Goal: Navigation & Orientation: Find specific page/section

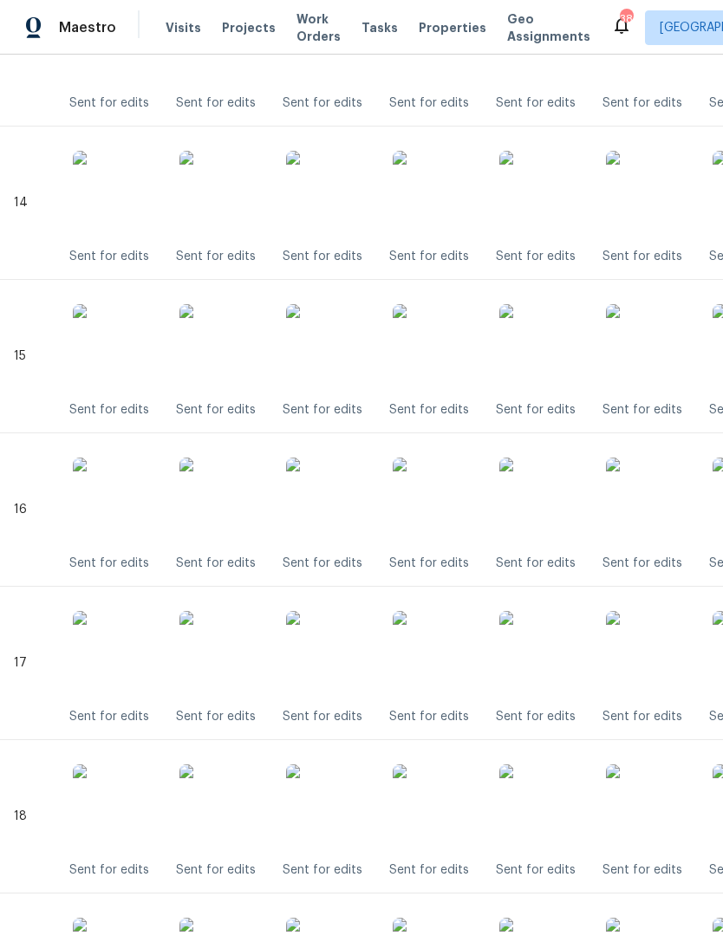
scroll to position [2524, 0]
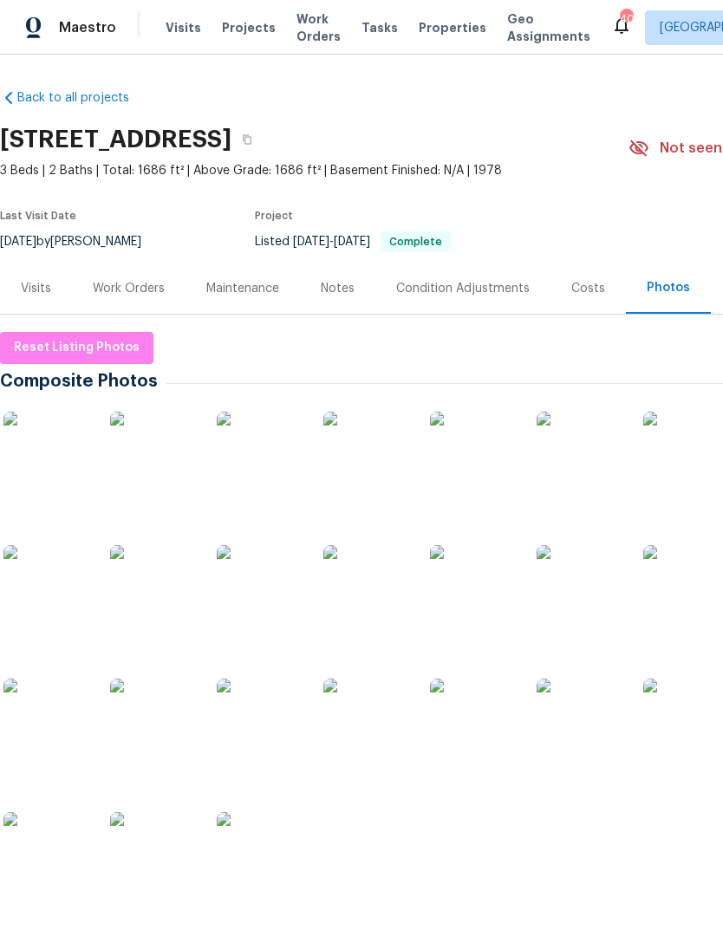
click at [52, 449] on img at bounding box center [46, 455] width 87 height 87
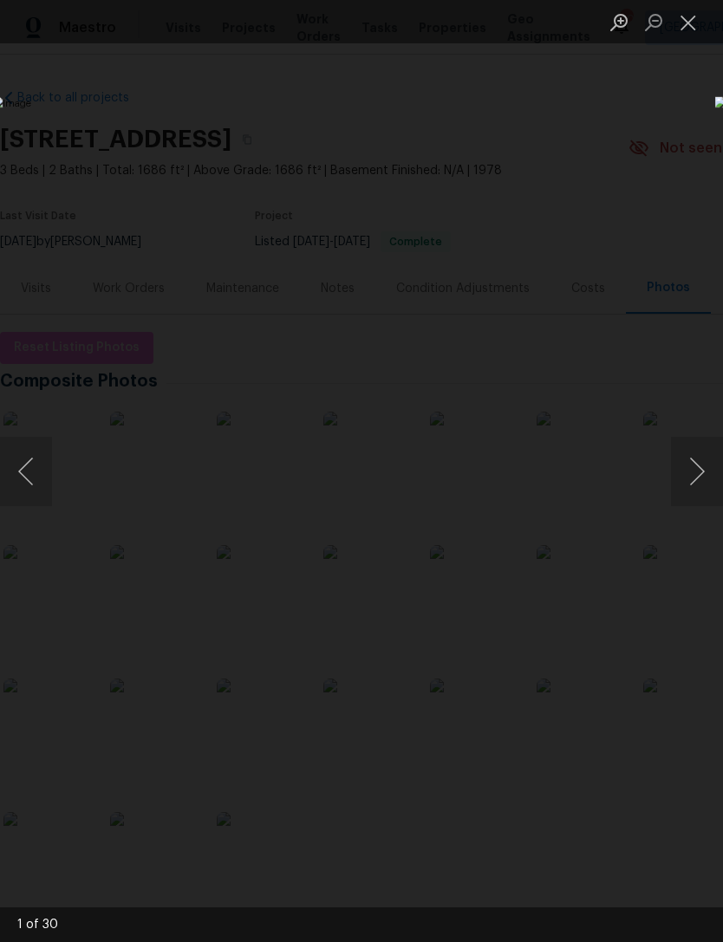
click at [686, 484] on button "Next image" at bounding box center [697, 471] width 52 height 69
click at [690, 488] on button "Next image" at bounding box center [697, 471] width 52 height 69
click at [691, 488] on button "Next image" at bounding box center [697, 471] width 52 height 69
click at [697, 479] on button "Next image" at bounding box center [697, 471] width 52 height 69
click at [696, 482] on button "Next image" at bounding box center [697, 471] width 52 height 69
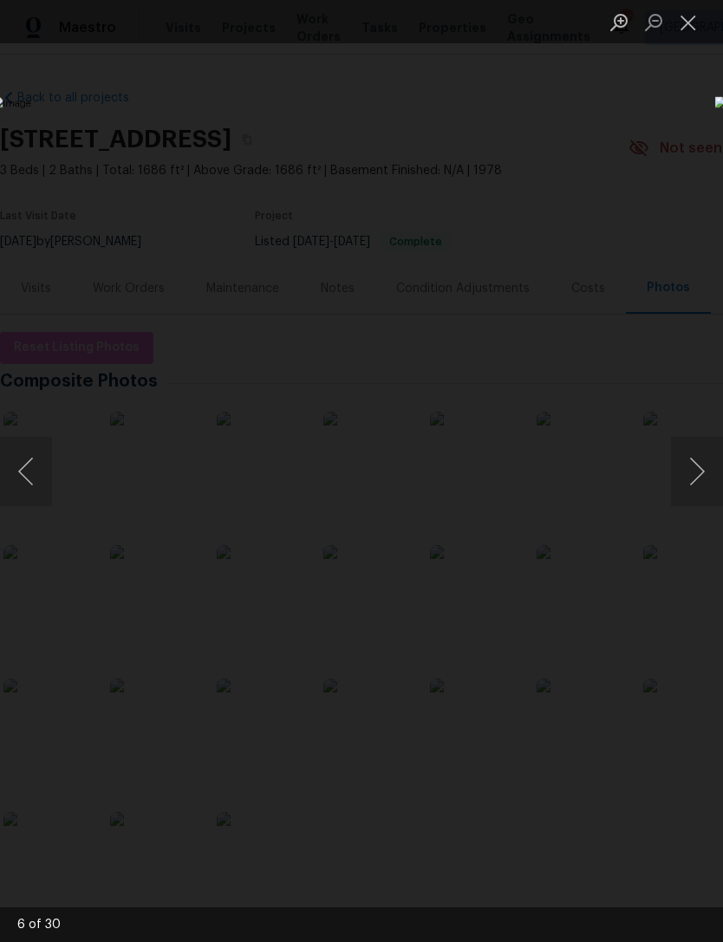
click at [694, 482] on button "Next image" at bounding box center [697, 471] width 52 height 69
click at [686, 488] on button "Next image" at bounding box center [697, 471] width 52 height 69
click at [685, 476] on button "Next image" at bounding box center [697, 471] width 52 height 69
click at [693, 473] on button "Next image" at bounding box center [697, 471] width 52 height 69
click at [689, 478] on button "Next image" at bounding box center [697, 471] width 52 height 69
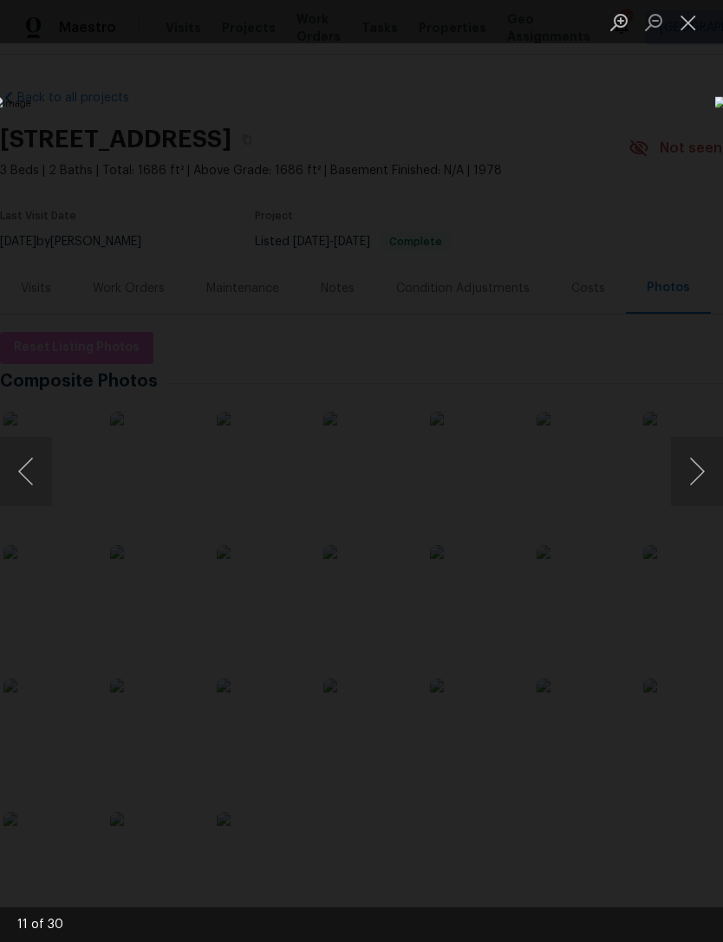
click at [687, 479] on button "Next image" at bounding box center [697, 471] width 52 height 69
click at [686, 480] on button "Next image" at bounding box center [697, 471] width 52 height 69
click at [693, 476] on button "Next image" at bounding box center [697, 471] width 52 height 69
click at [687, 478] on button "Next image" at bounding box center [697, 471] width 52 height 69
click at [693, 474] on button "Next image" at bounding box center [697, 471] width 52 height 69
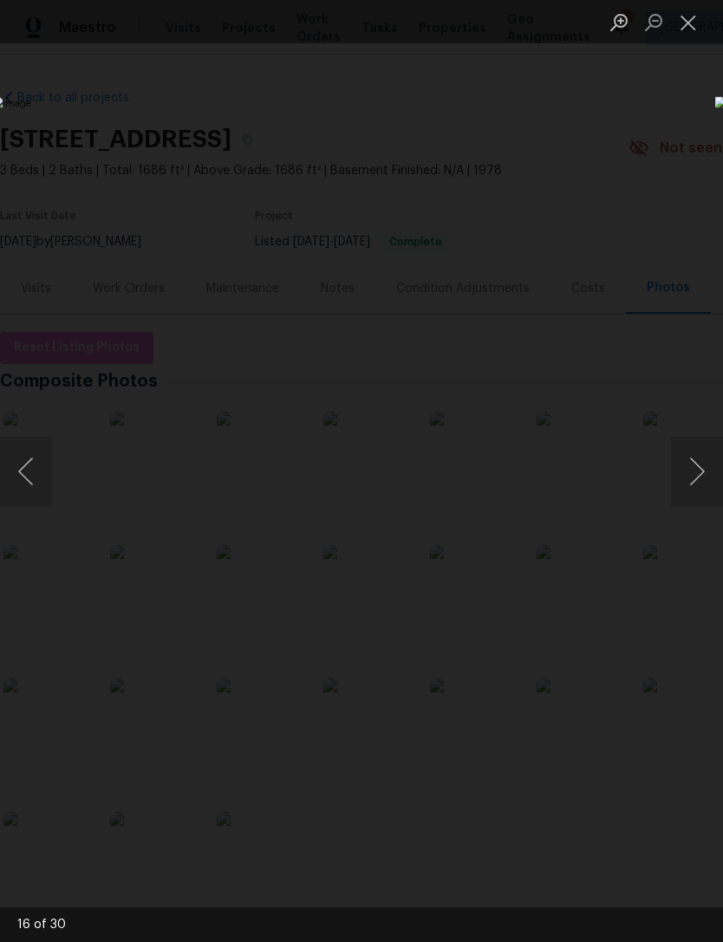
click at [694, 466] on button "Next image" at bounding box center [697, 471] width 52 height 69
click at [692, 465] on button "Next image" at bounding box center [697, 471] width 52 height 69
click at [694, 464] on button "Next image" at bounding box center [697, 471] width 52 height 69
click at [684, 478] on button "Next image" at bounding box center [697, 471] width 52 height 69
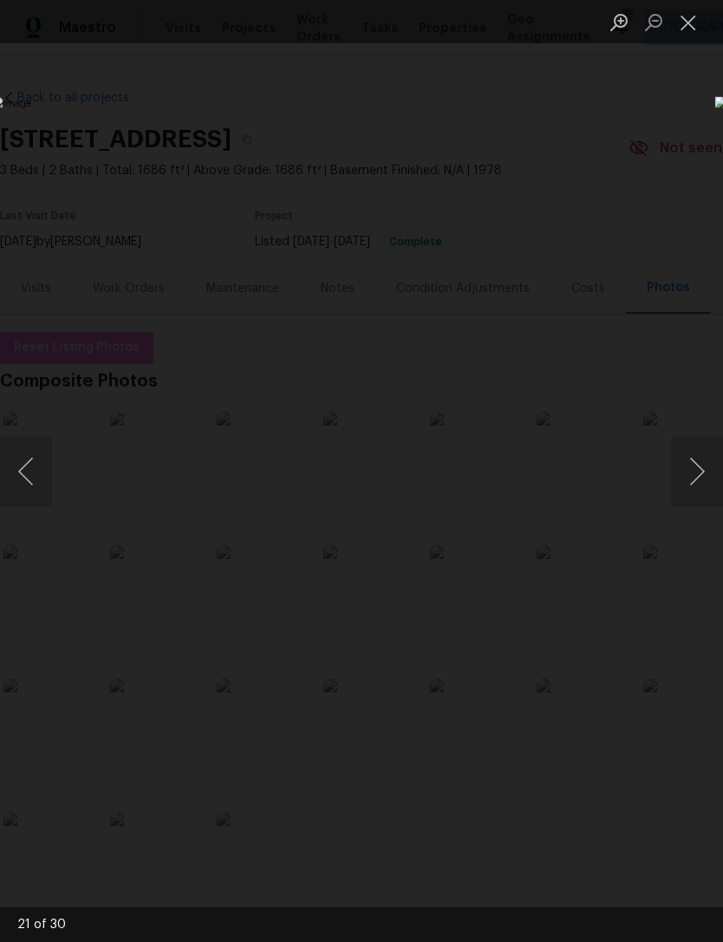
click at [686, 480] on button "Next image" at bounding box center [697, 471] width 52 height 69
click at [687, 478] on button "Next image" at bounding box center [697, 471] width 52 height 69
click at [685, 478] on button "Next image" at bounding box center [697, 471] width 52 height 69
click at [680, 482] on button "Next image" at bounding box center [697, 471] width 52 height 69
click at [688, 478] on button "Next image" at bounding box center [697, 471] width 52 height 69
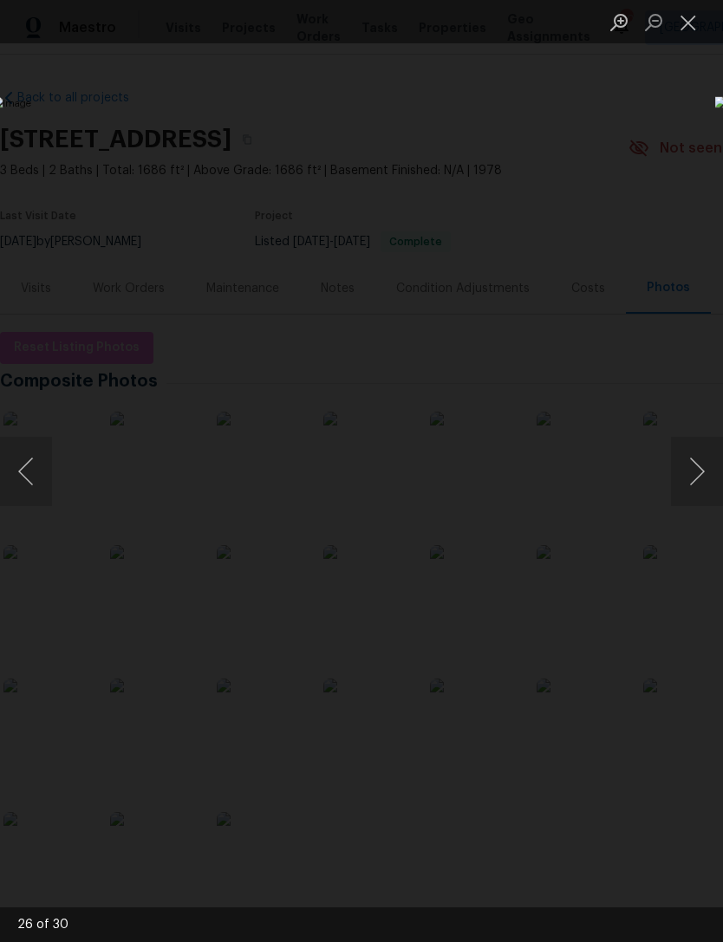
click at [687, 473] on button "Next image" at bounding box center [697, 471] width 52 height 69
click at [685, 475] on button "Next image" at bounding box center [697, 471] width 52 height 69
click at [689, 471] on button "Next image" at bounding box center [697, 471] width 52 height 69
click at [23, 464] on button "Previous image" at bounding box center [26, 471] width 52 height 69
click at [694, 491] on button "Next image" at bounding box center [697, 471] width 52 height 69
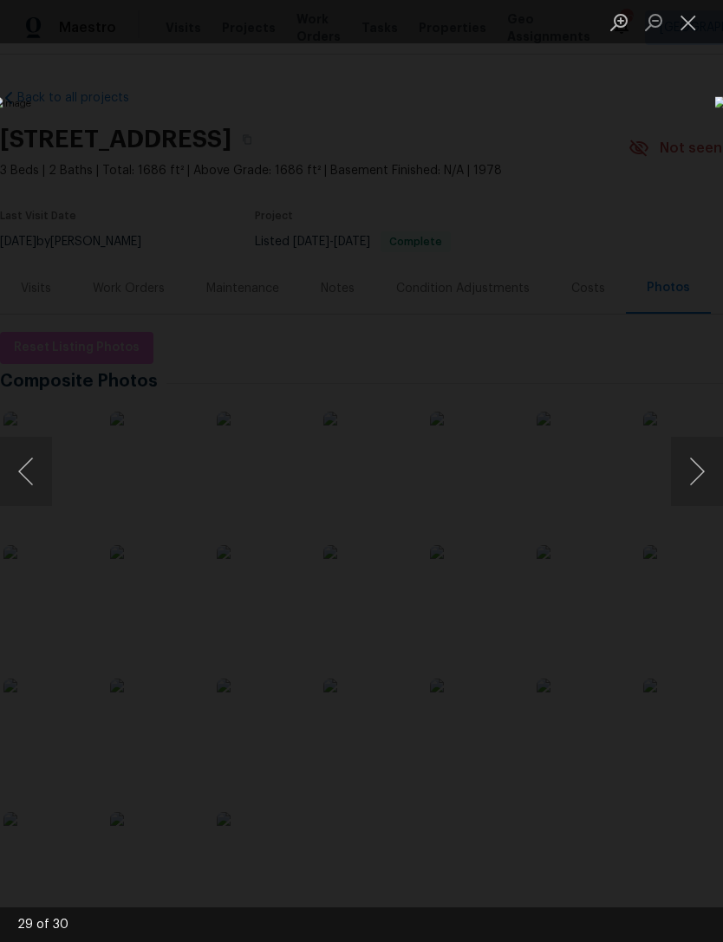
click at [693, 489] on button "Next image" at bounding box center [697, 471] width 52 height 69
click at [694, 484] on button "Next image" at bounding box center [697, 471] width 52 height 69
click at [692, 486] on button "Next image" at bounding box center [697, 471] width 52 height 69
click at [693, 484] on button "Next image" at bounding box center [697, 471] width 52 height 69
click at [693, 485] on button "Next image" at bounding box center [697, 471] width 52 height 69
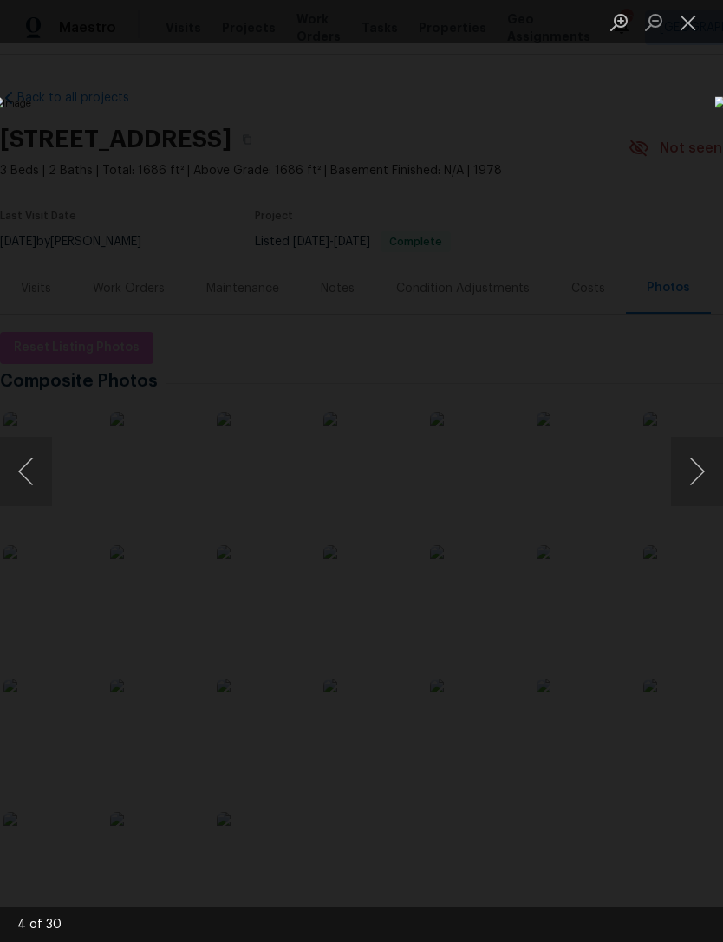
click at [691, 487] on button "Next image" at bounding box center [697, 471] width 52 height 69
click at [693, 485] on button "Next image" at bounding box center [697, 471] width 52 height 69
click at [692, 484] on button "Next image" at bounding box center [697, 471] width 52 height 69
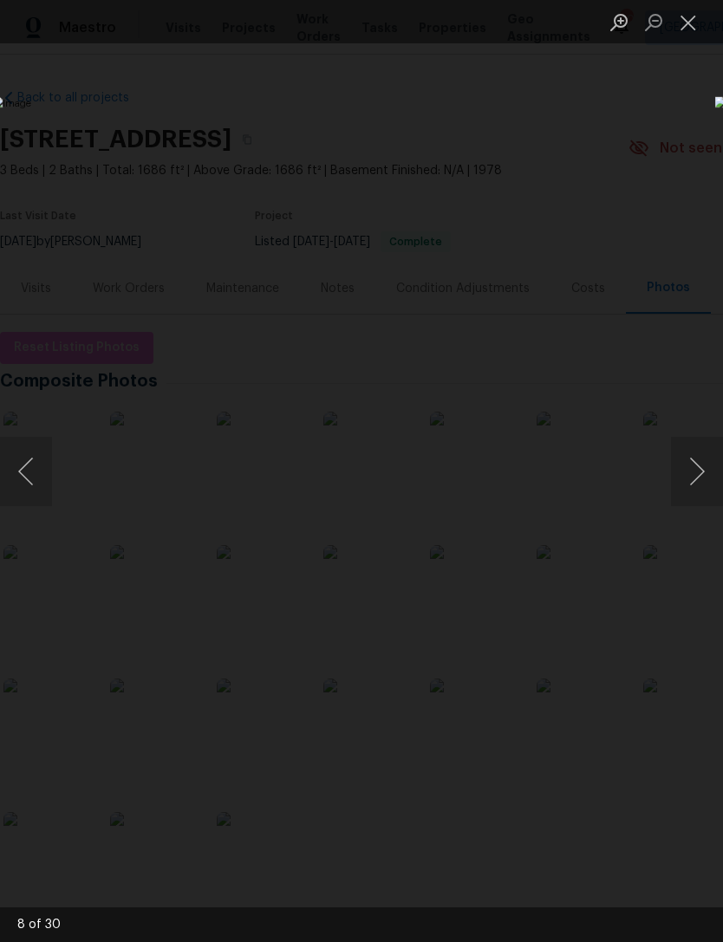
click at [692, 484] on button "Next image" at bounding box center [697, 471] width 52 height 69
click at [694, 484] on button "Next image" at bounding box center [697, 471] width 52 height 69
click at [694, 483] on button "Next image" at bounding box center [697, 471] width 52 height 69
click at [694, 484] on button "Next image" at bounding box center [697, 471] width 52 height 69
click at [693, 484] on button "Next image" at bounding box center [697, 471] width 52 height 69
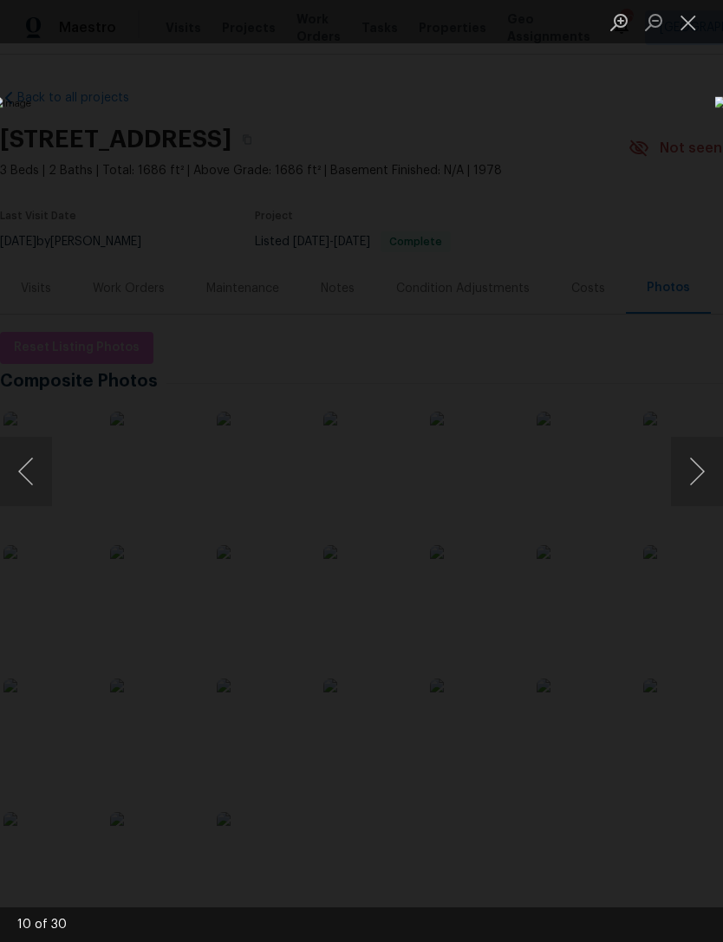
click at [689, 489] on button "Next image" at bounding box center [697, 471] width 52 height 69
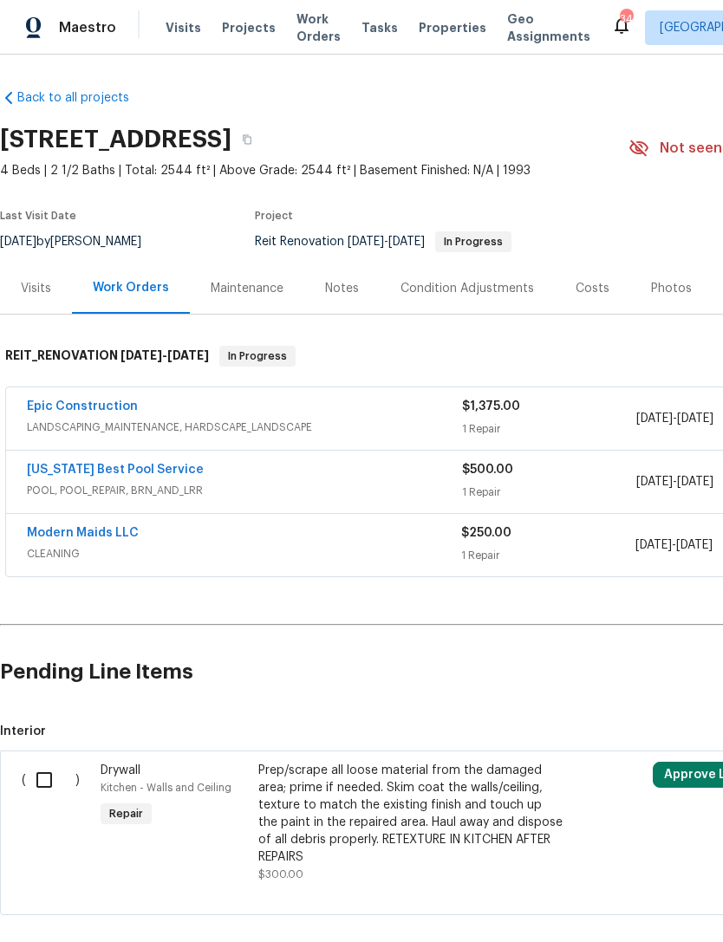
click at [351, 294] on div "Notes" at bounding box center [342, 288] width 34 height 17
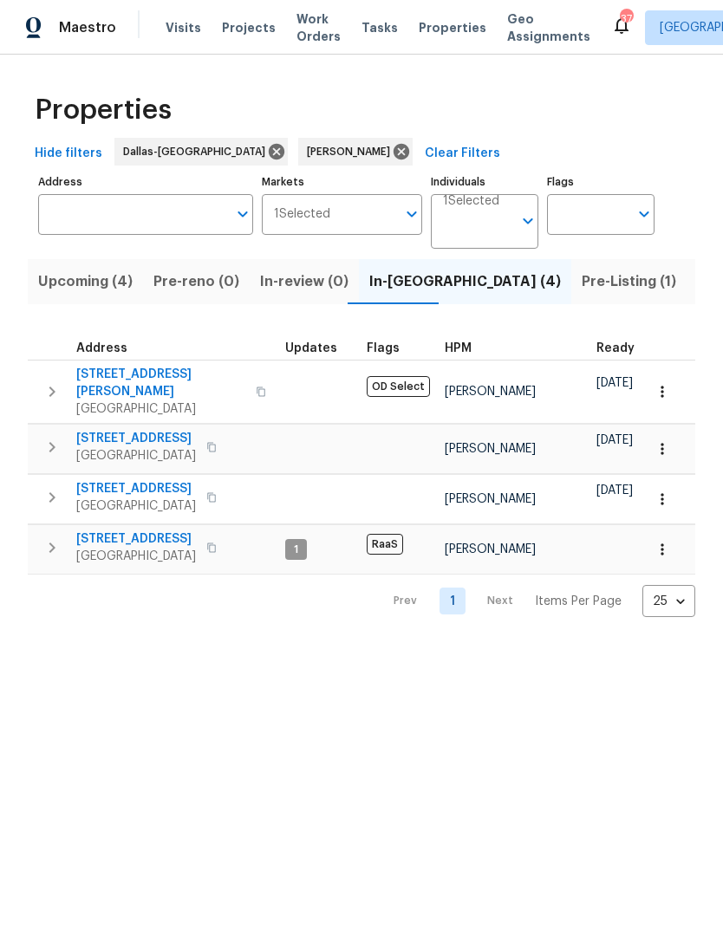
click at [85, 279] on span "Upcoming (4)" at bounding box center [85, 282] width 94 height 24
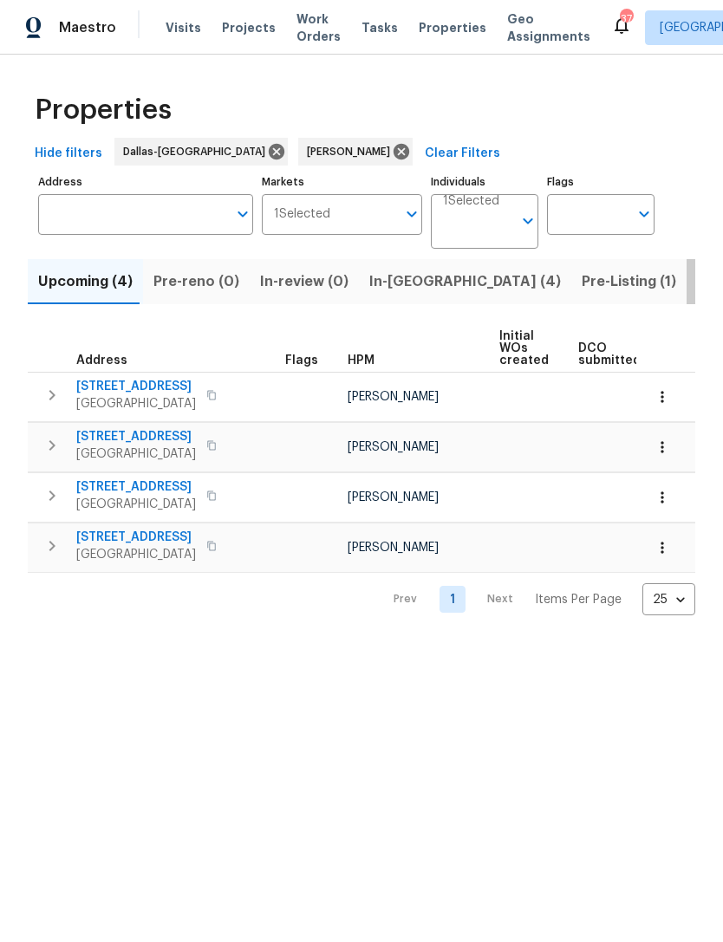
click at [697, 283] on span "Listed (11)" at bounding box center [731, 282] width 68 height 24
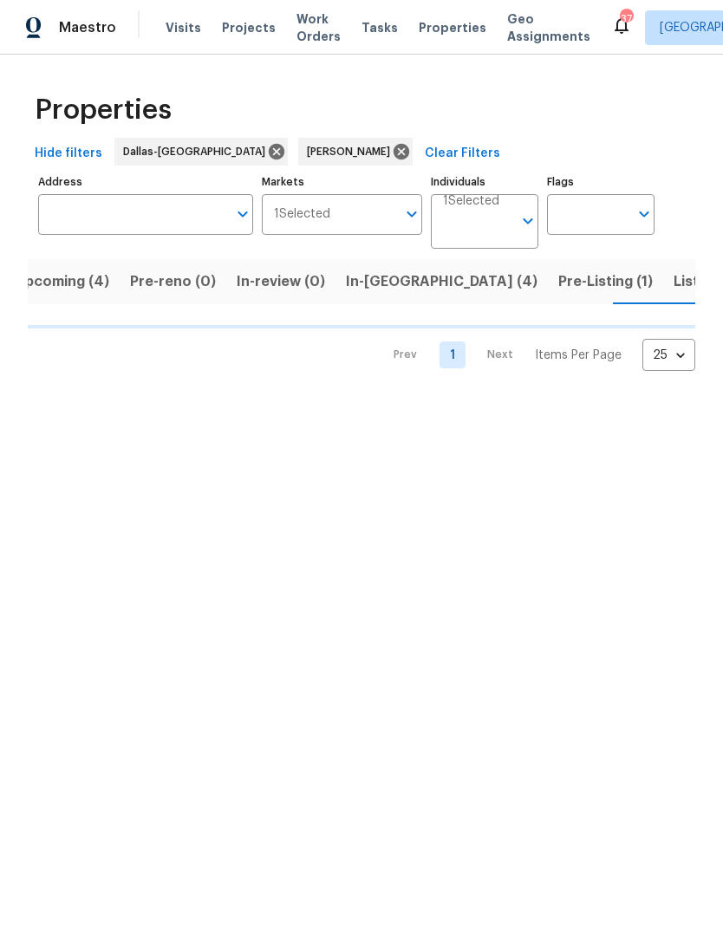
scroll to position [0, 27]
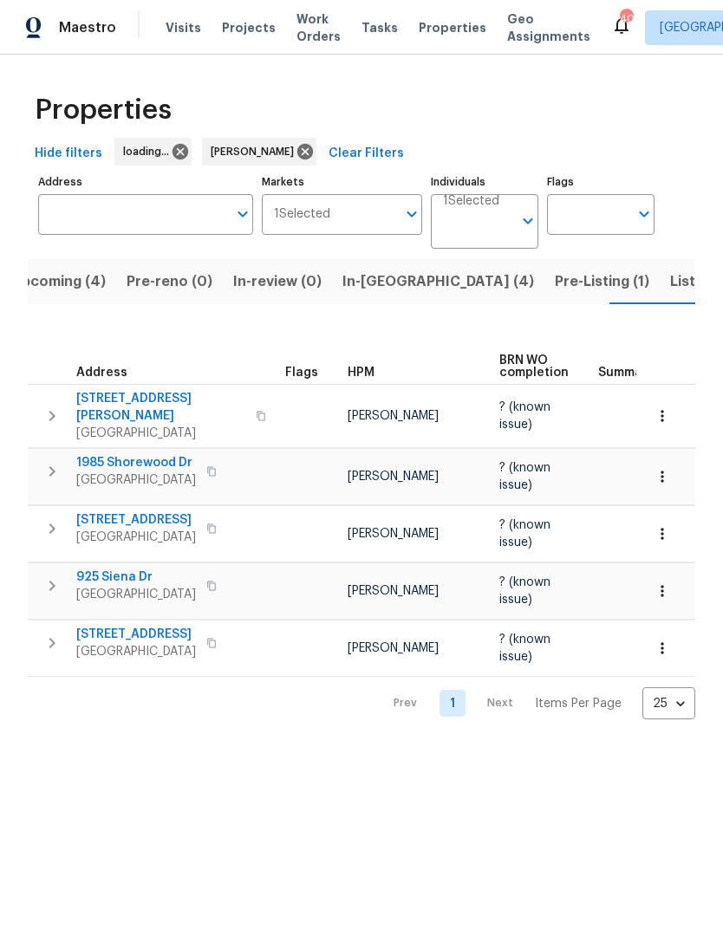
scroll to position [0, 27]
click at [555, 286] on span "Pre-Listing (1)" at bounding box center [602, 282] width 94 height 24
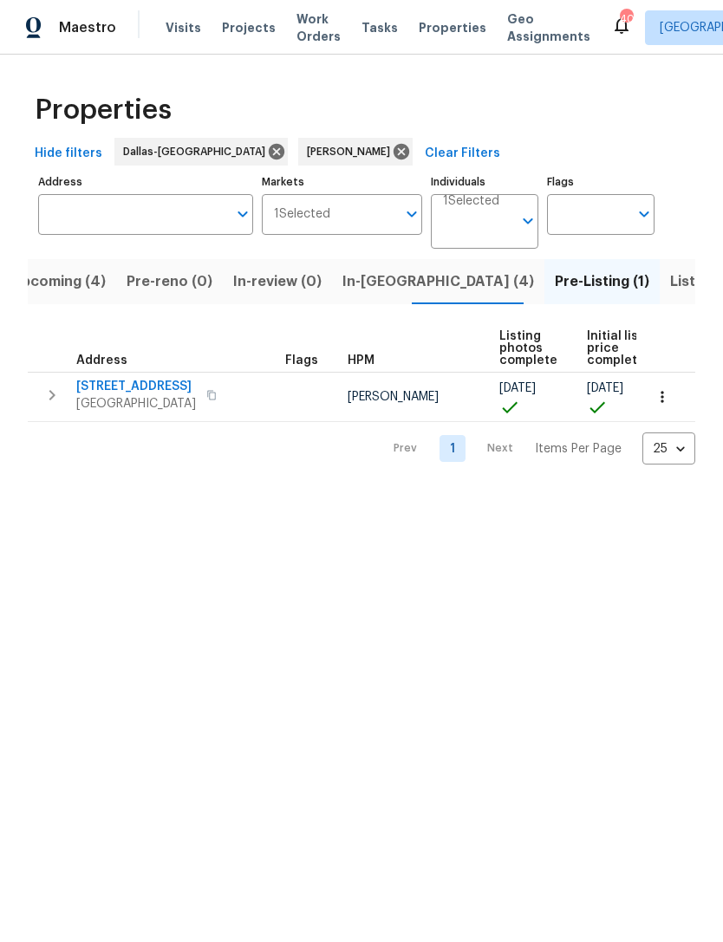
click at [368, 296] on button "In-[GEOGRAPHIC_DATA] (4)" at bounding box center [438, 281] width 212 height 45
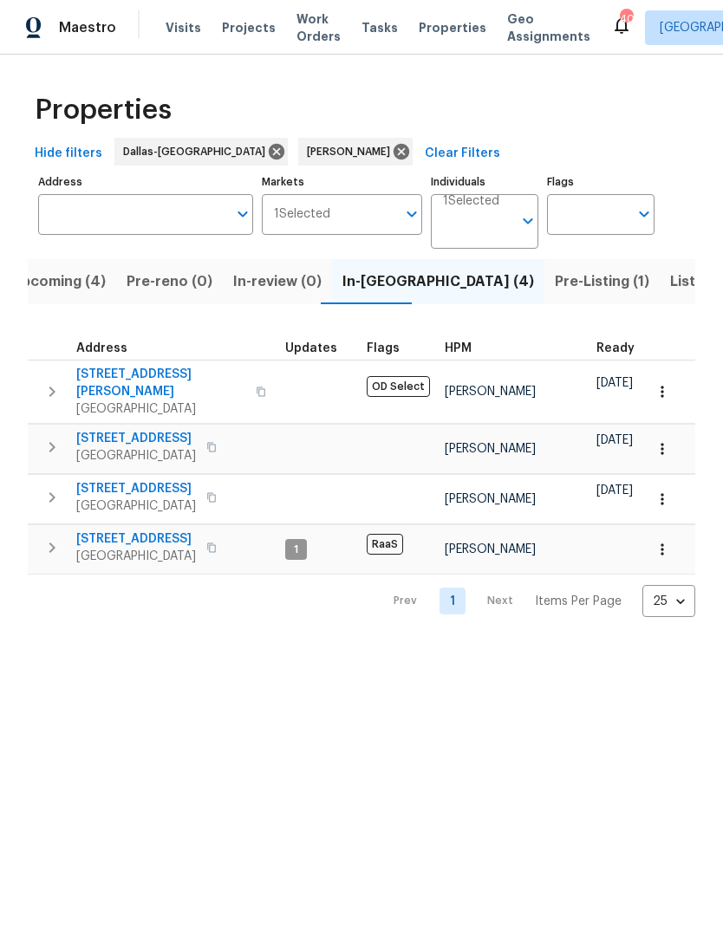
click at [60, 282] on span "Upcoming (4)" at bounding box center [58, 282] width 94 height 24
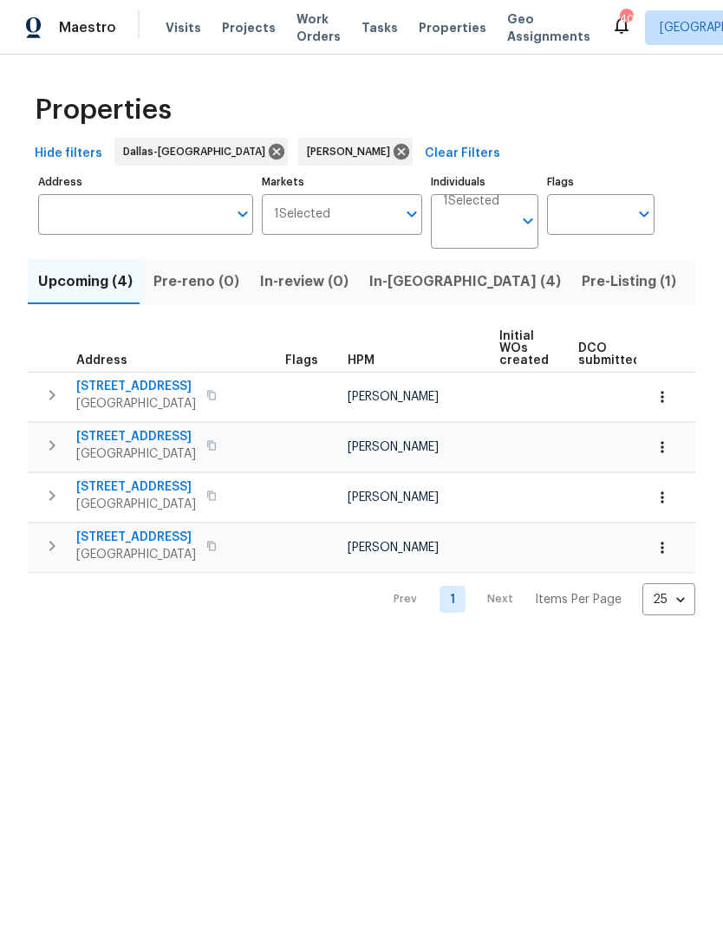
click at [397, 287] on span "In-[GEOGRAPHIC_DATA] (4)" at bounding box center [465, 282] width 192 height 24
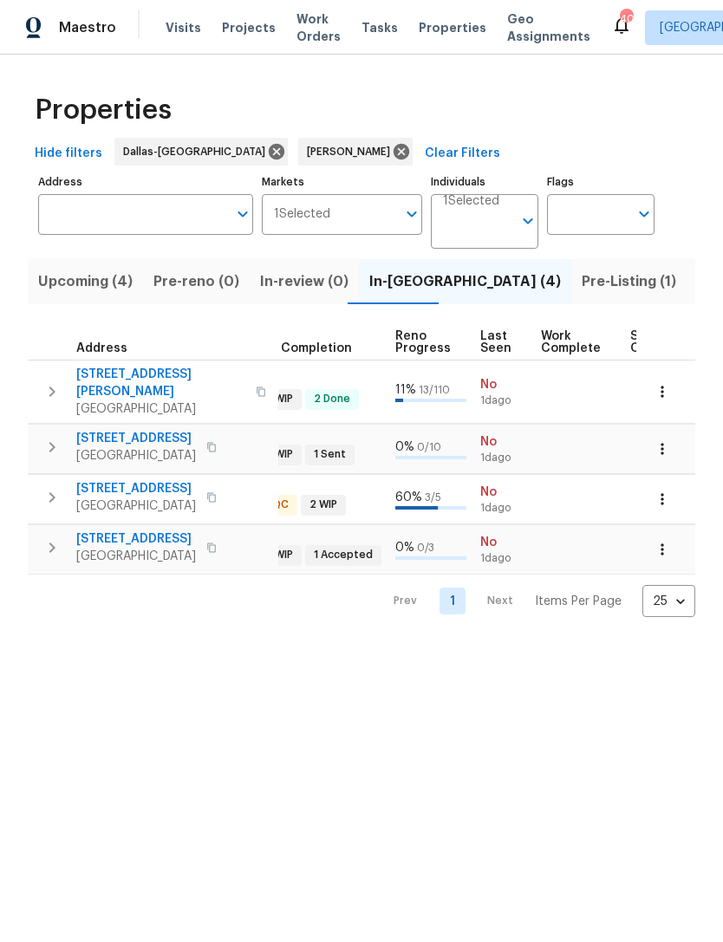
scroll to position [0, 680]
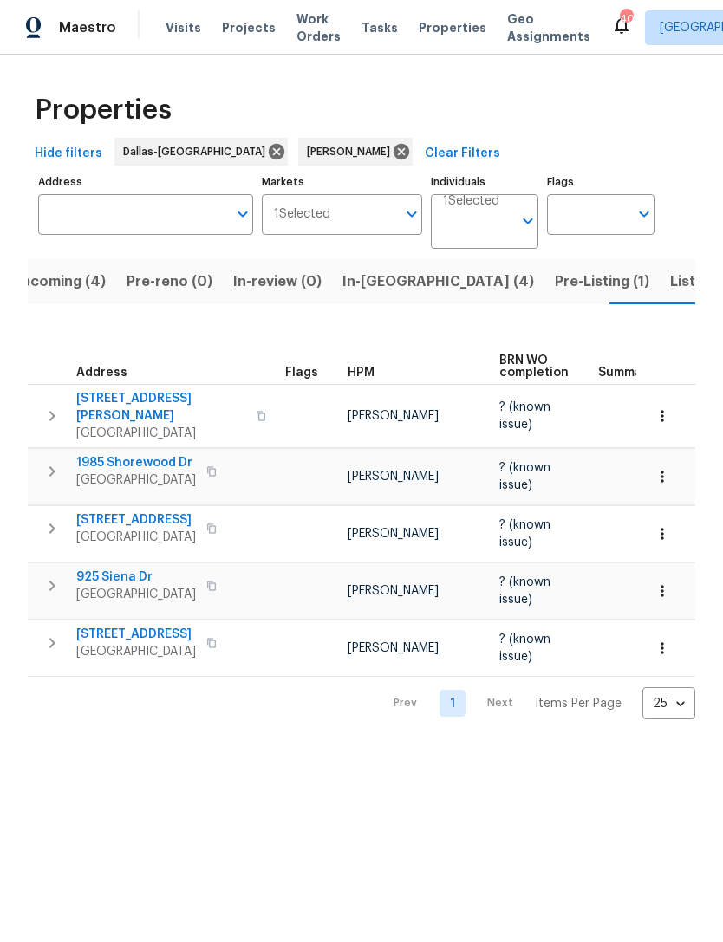
click at [376, 291] on span "In-[GEOGRAPHIC_DATA] (4)" at bounding box center [438, 282] width 192 height 24
